Goal: Navigation & Orientation: Go to known website

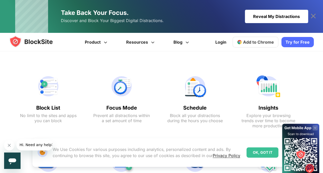
scroll to position [342, 0]
